Goal: Transaction & Acquisition: Subscribe to service/newsletter

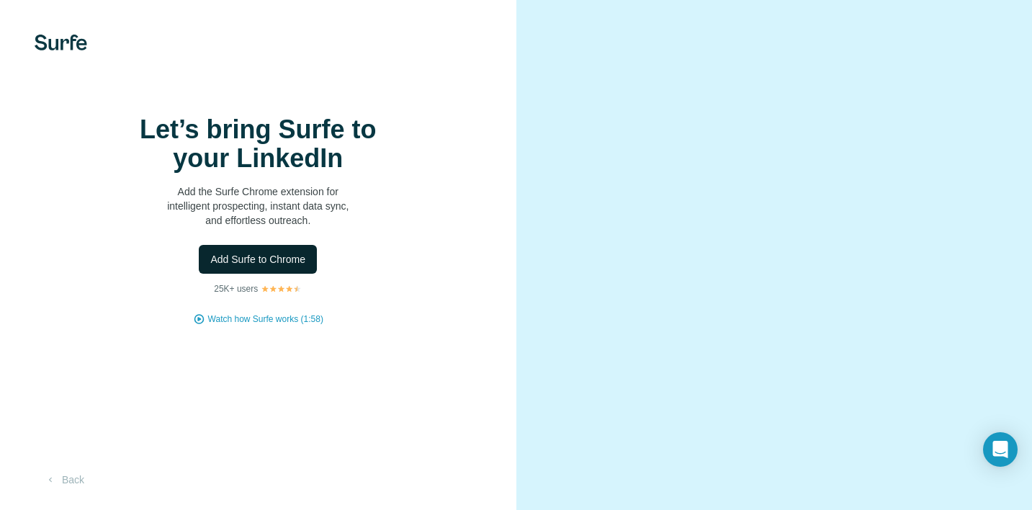
click at [274, 266] on span "Add Surfe to Chrome" at bounding box center [257, 259] width 95 height 14
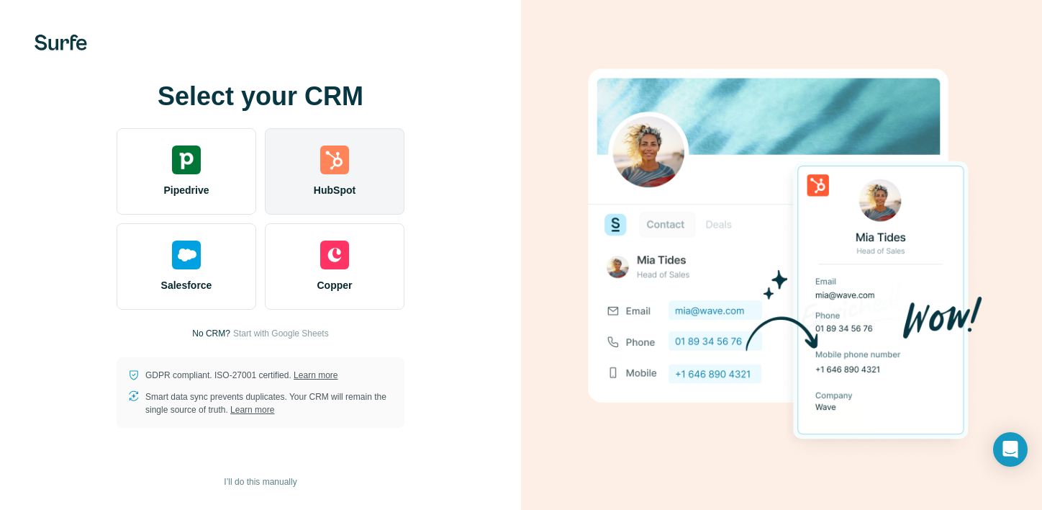
click at [353, 175] on div "HubSpot" at bounding box center [335, 171] width 140 height 86
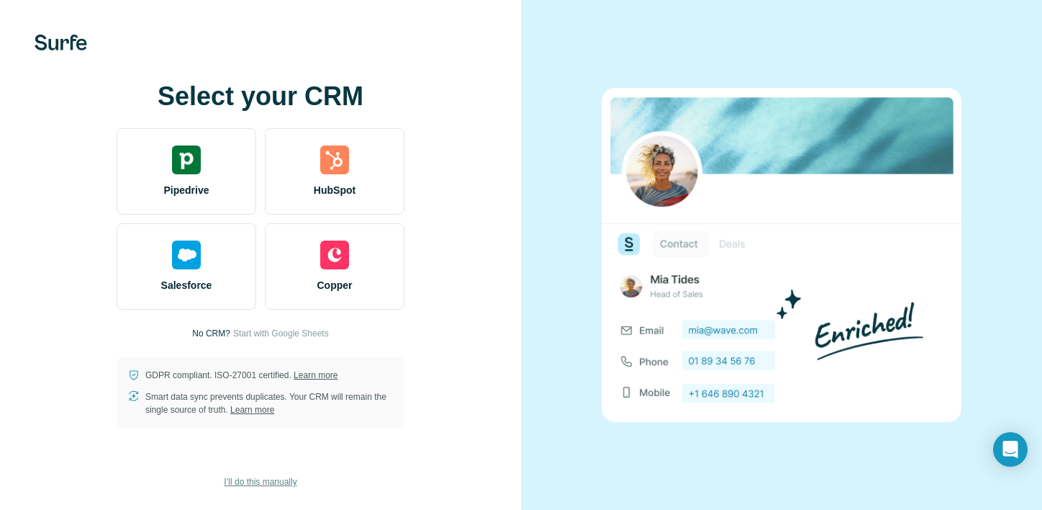
click at [281, 481] on span "I’ll do this manually" at bounding box center [260, 481] width 73 height 13
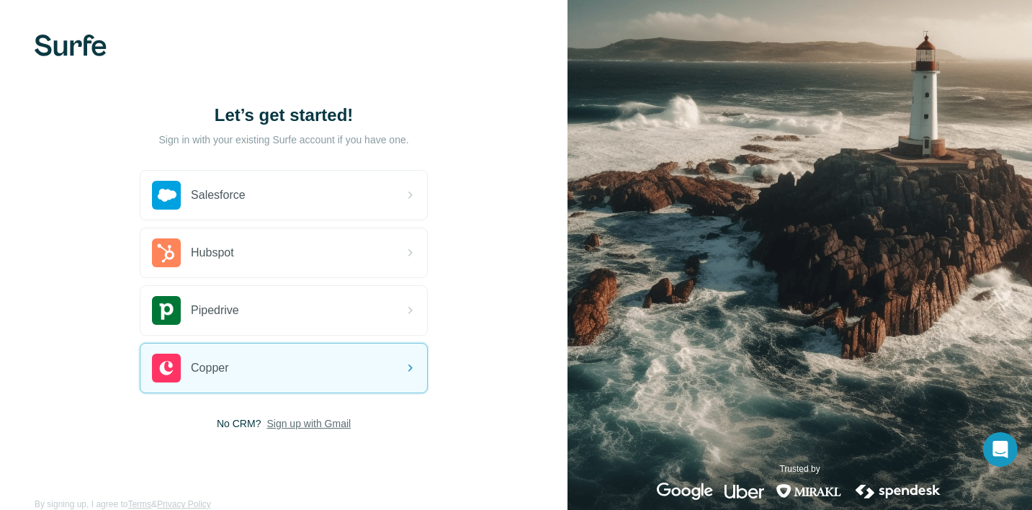
click at [333, 424] on span "Sign up with Gmail" at bounding box center [308, 423] width 84 height 14
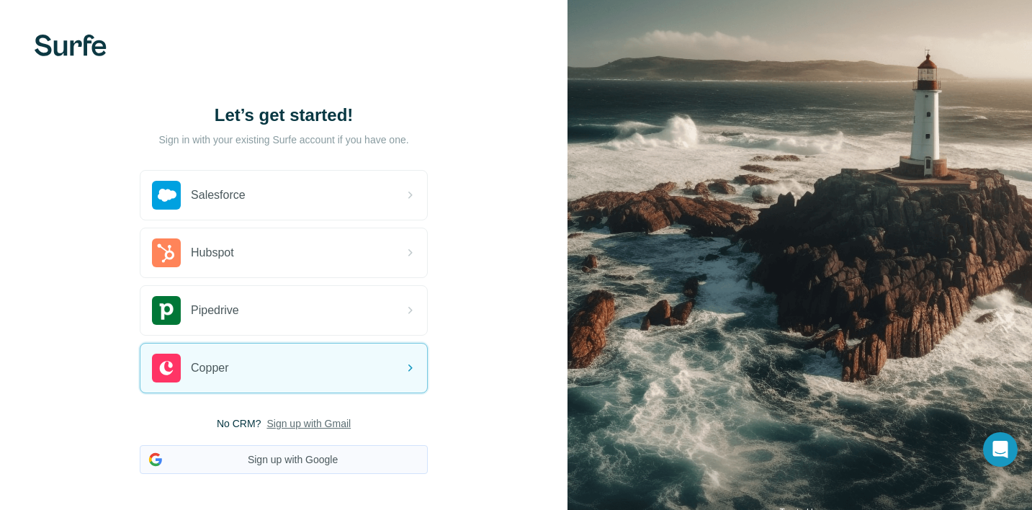
click at [317, 457] on button "Sign up with Google" at bounding box center [284, 459] width 288 height 29
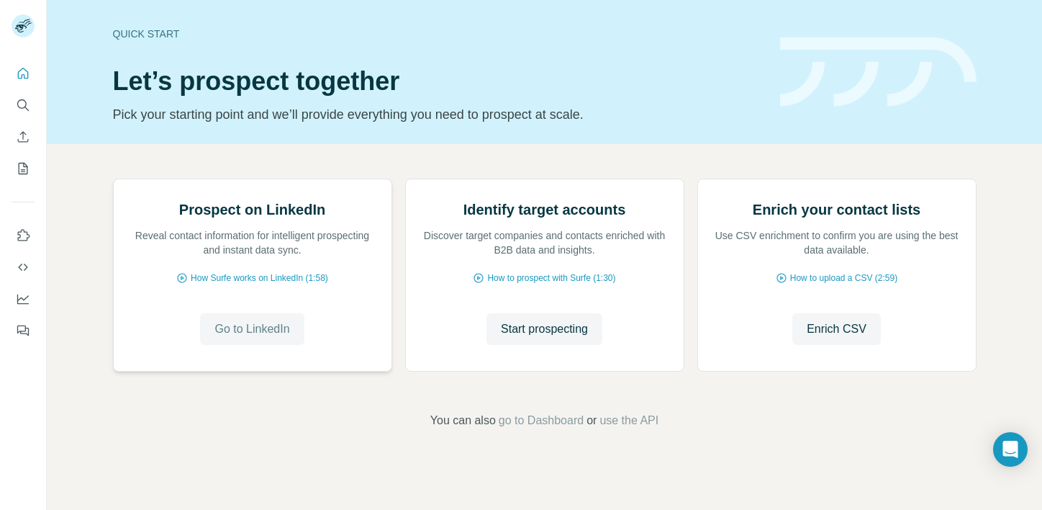
click at [262, 338] on span "Go to LinkedIn" at bounding box center [252, 328] width 75 height 17
